Goal: Transaction & Acquisition: Purchase product/service

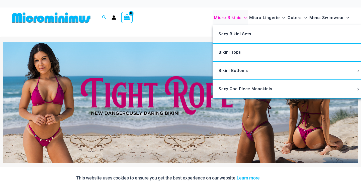
type input "*********"
click at [228, 18] on span "Micro Bikinis" at bounding box center [228, 17] width 28 height 13
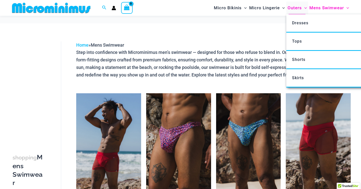
scroll to position [38, 0]
